Goal: Task Accomplishment & Management: Use online tool/utility

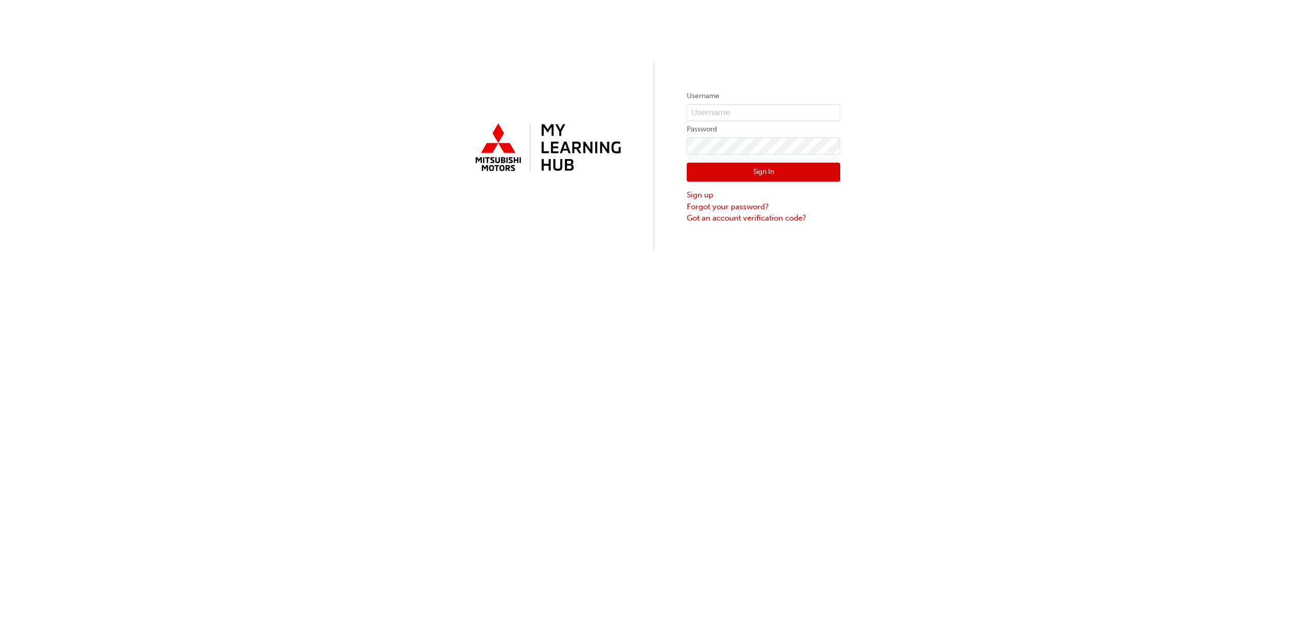
click at [759, 96] on label "Username" at bounding box center [764, 96] width 154 height 12
click at [758, 115] on input "text" at bounding box center [764, 112] width 154 height 17
click at [723, 121] on input "text" at bounding box center [764, 112] width 154 height 17
click at [721, 112] on input "text" at bounding box center [764, 112] width 154 height 17
type input "[EMAIL_ADDRESS][DOMAIN_NAME]"
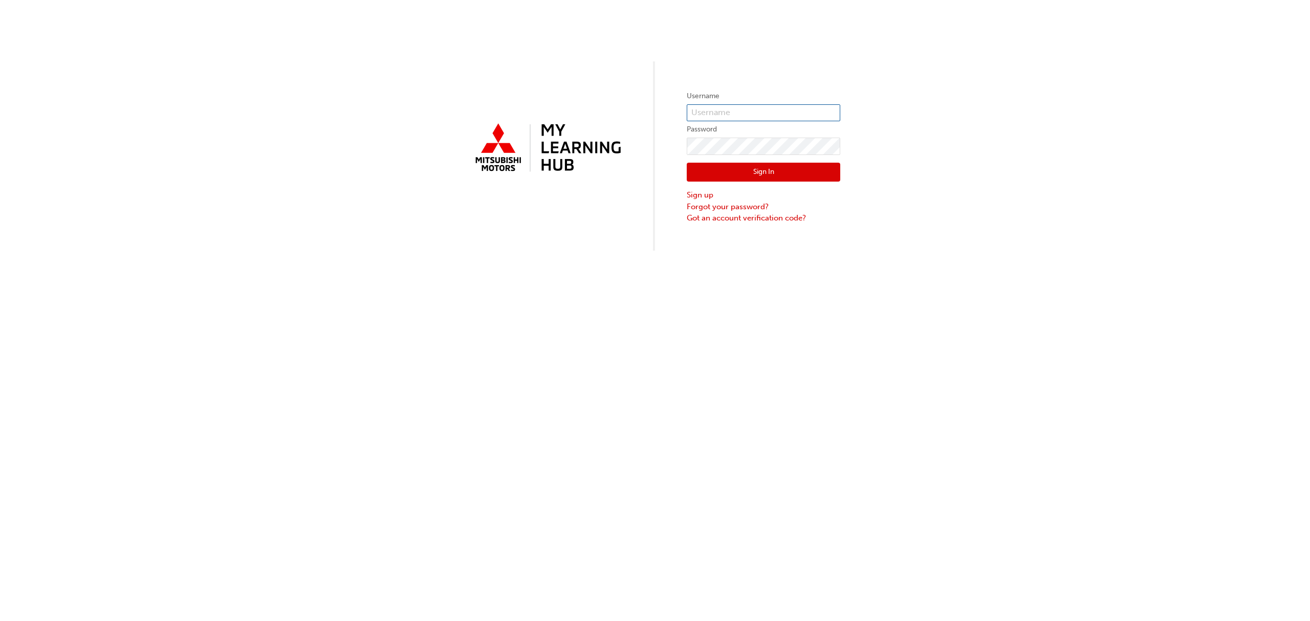
click at [758, 110] on input "text" at bounding box center [764, 112] width 154 height 17
type input "0005979454"
click at [774, 171] on button "Sign In" at bounding box center [764, 172] width 154 height 19
